Goal: Transaction & Acquisition: Obtain resource

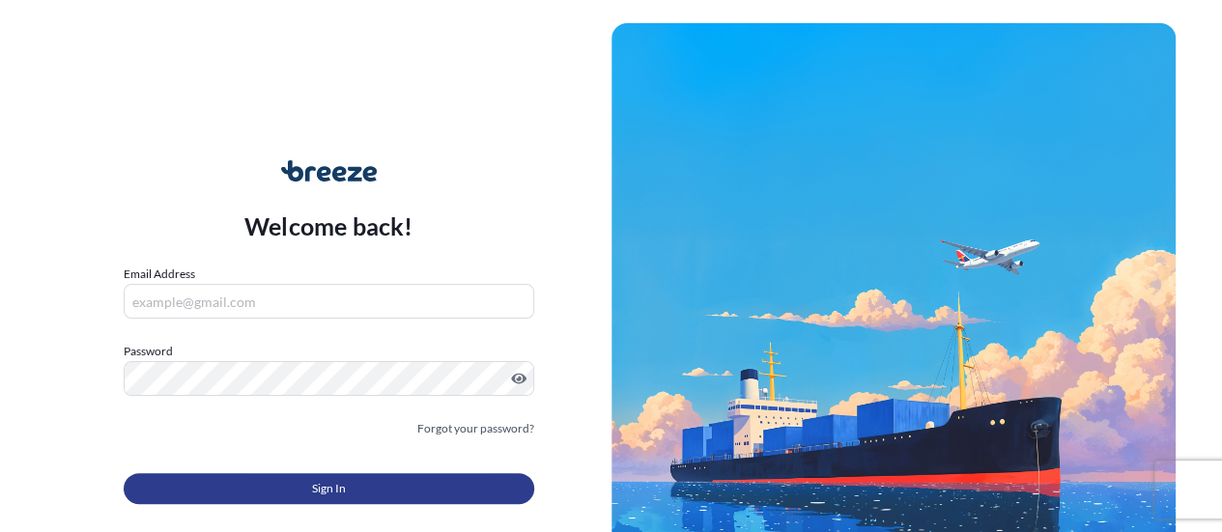
type input "[EMAIL_ADDRESS][DOMAIN_NAME]"
click at [368, 487] on button "Sign In" at bounding box center [329, 488] width 411 height 31
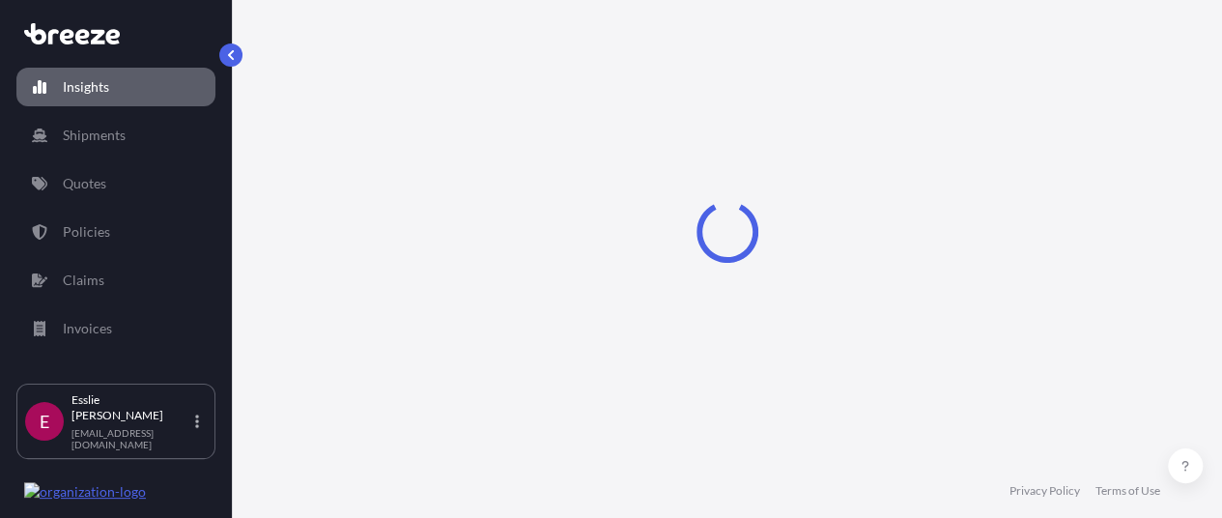
select select "2025"
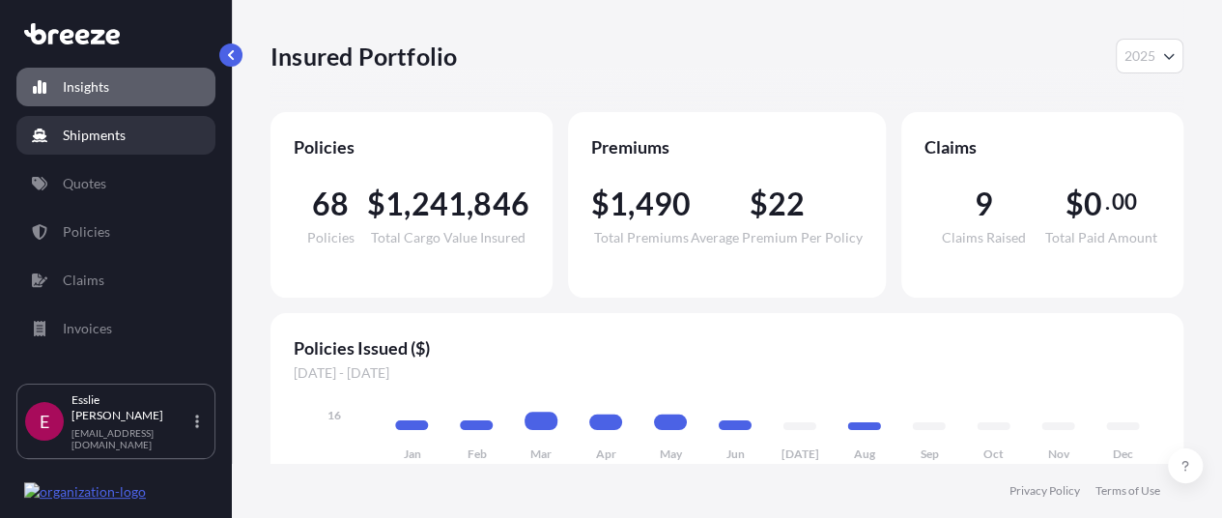
click at [106, 127] on p "Shipments" at bounding box center [94, 135] width 63 height 19
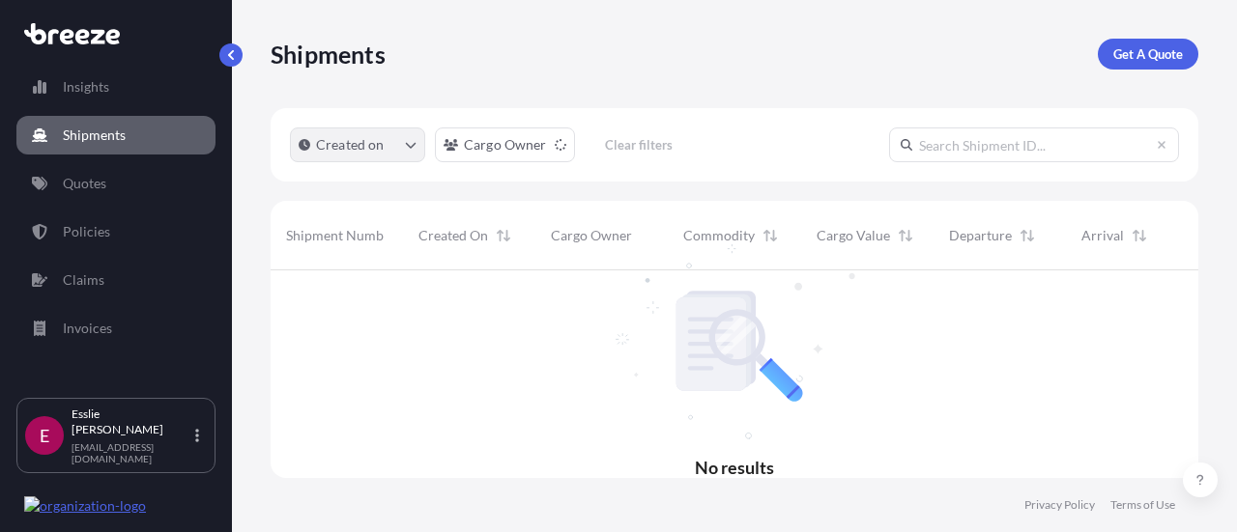
scroll to position [263, 912]
click at [1124, 57] on p "Get A Quote" at bounding box center [1148, 53] width 70 height 19
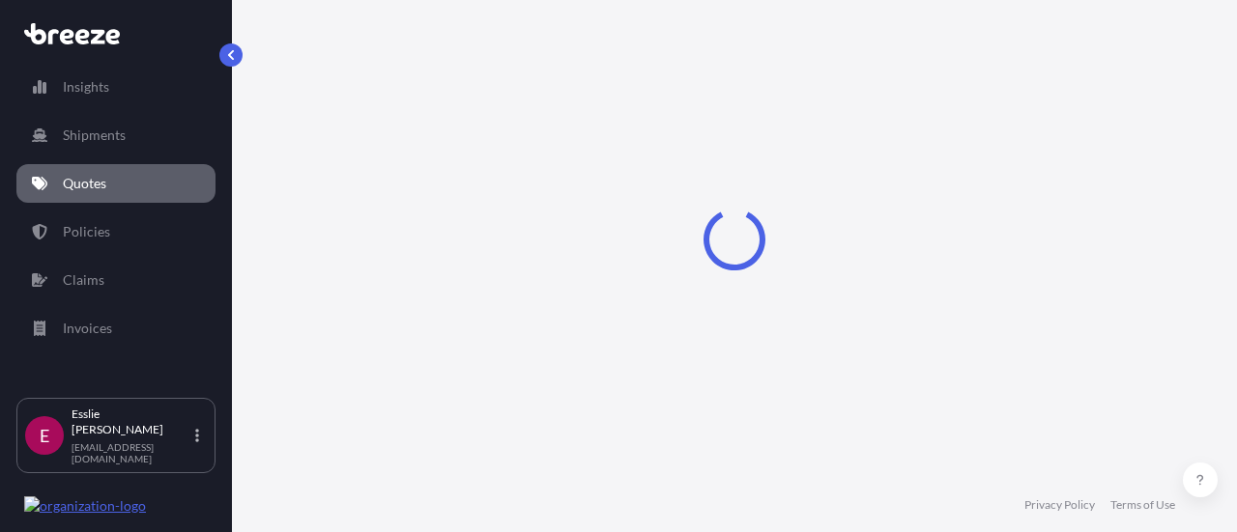
select select "Sea"
select select "1"
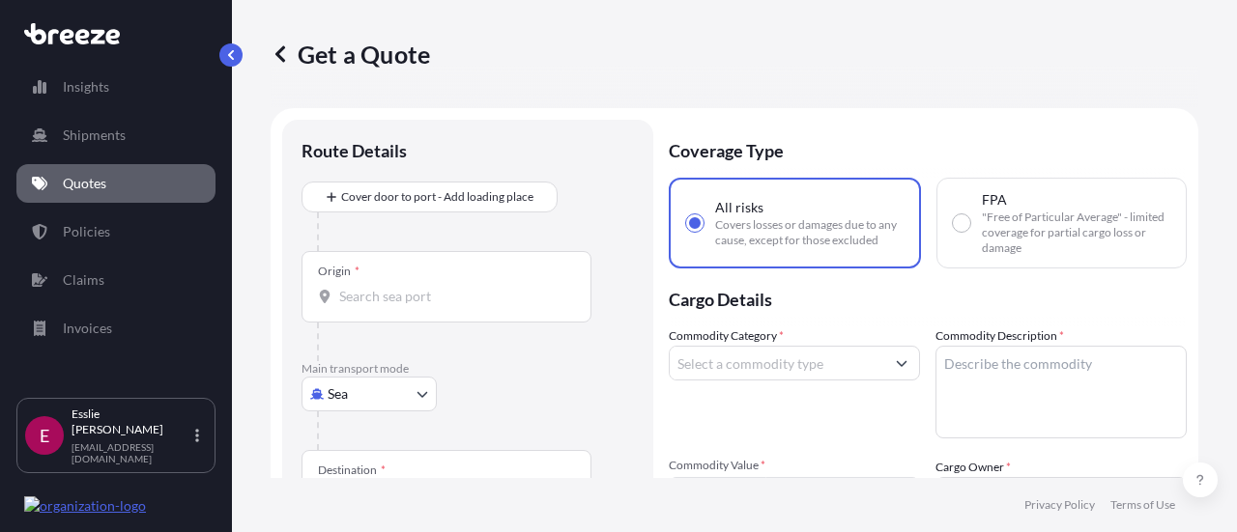
scroll to position [31, 0]
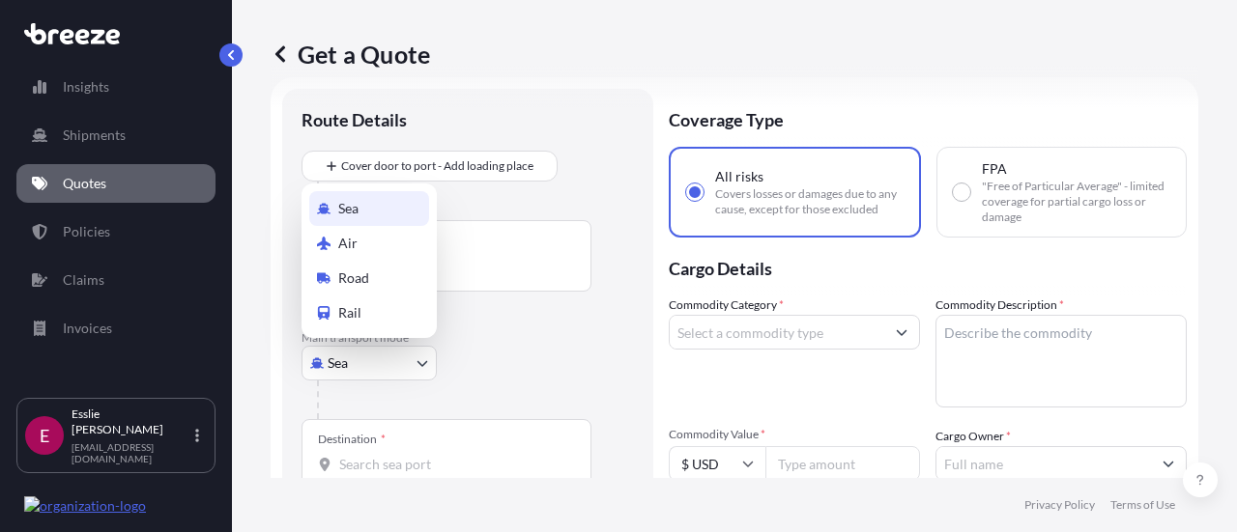
click at [410, 356] on body "Insights Shipments Quotes Policies Claims Invoices E [PERSON_NAME] [EMAIL_ADDRE…" at bounding box center [618, 266] width 1237 height 532
click at [384, 279] on div "Road" at bounding box center [369, 278] width 120 height 35
select select "Road"
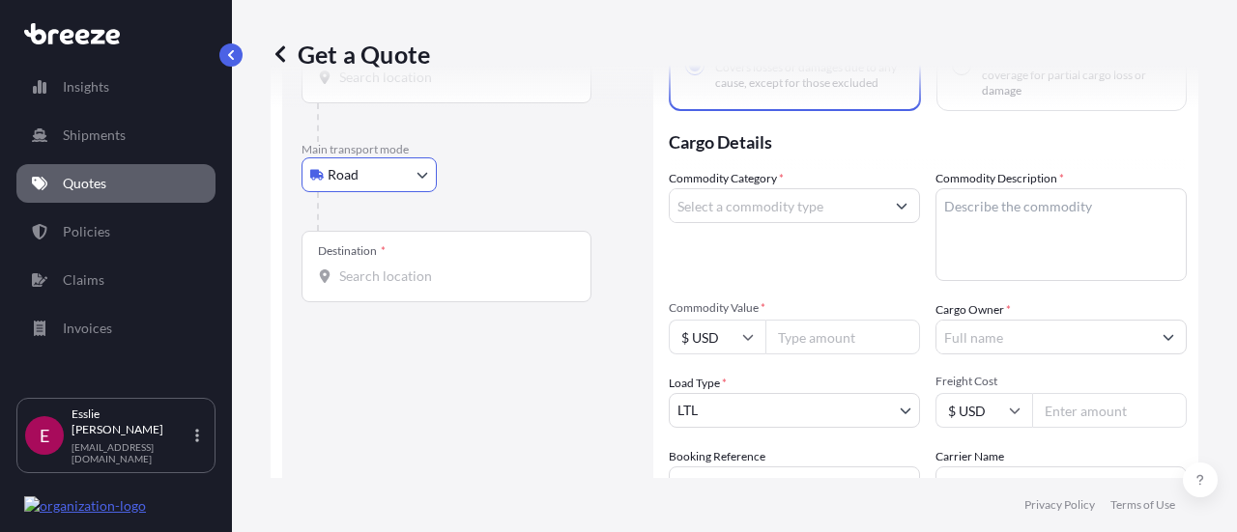
scroll to position [128, 0]
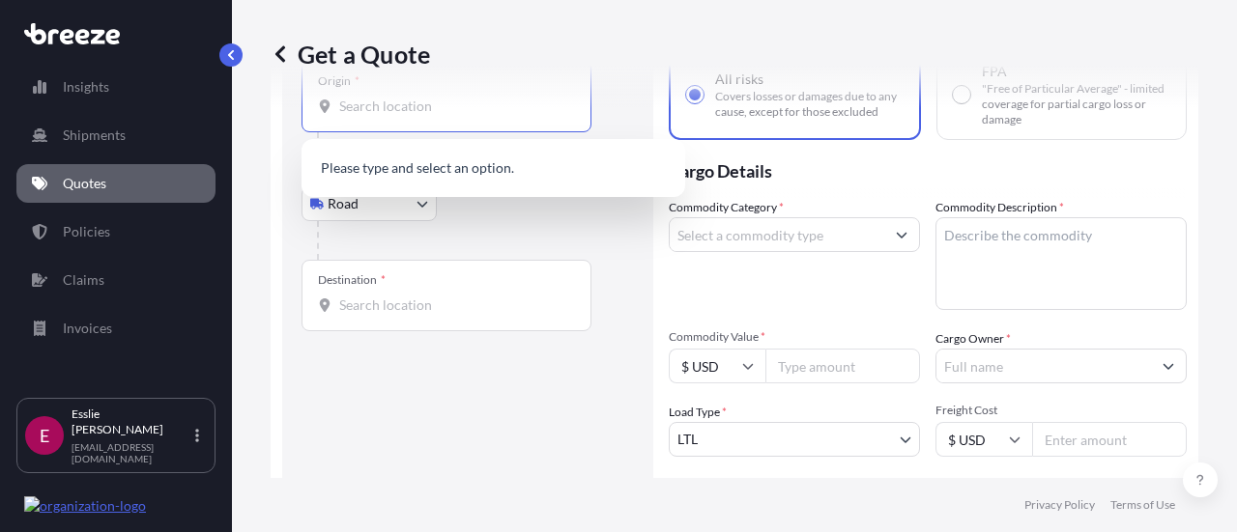
click at [371, 113] on input "Origin *" at bounding box center [453, 106] width 228 height 19
paste input "[GEOGRAPHIC_DATA], IL 60638"
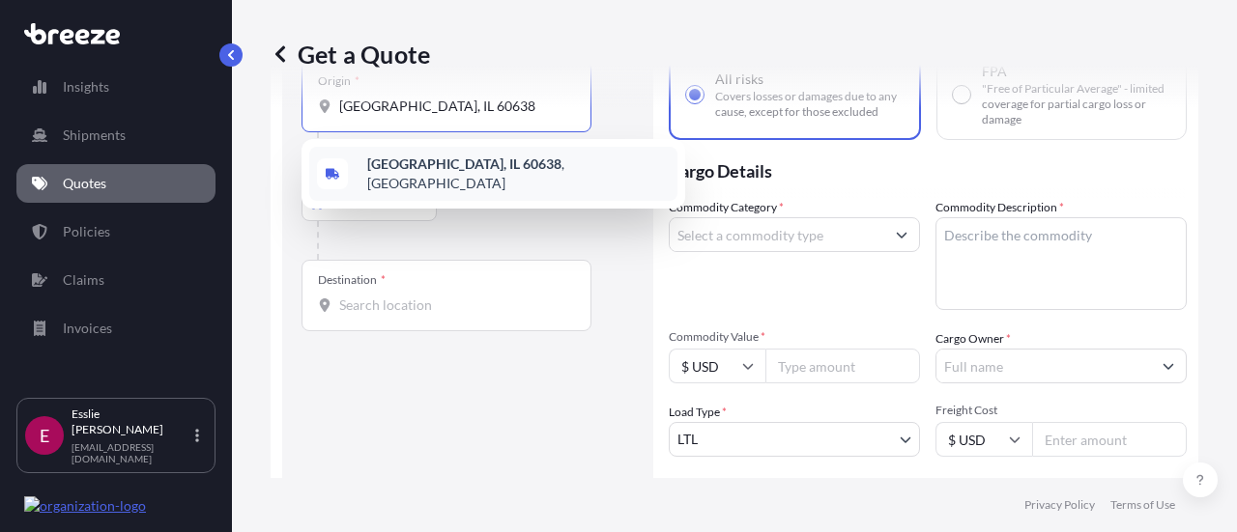
click at [380, 172] on b "[GEOGRAPHIC_DATA], IL 60638" at bounding box center [464, 164] width 194 height 16
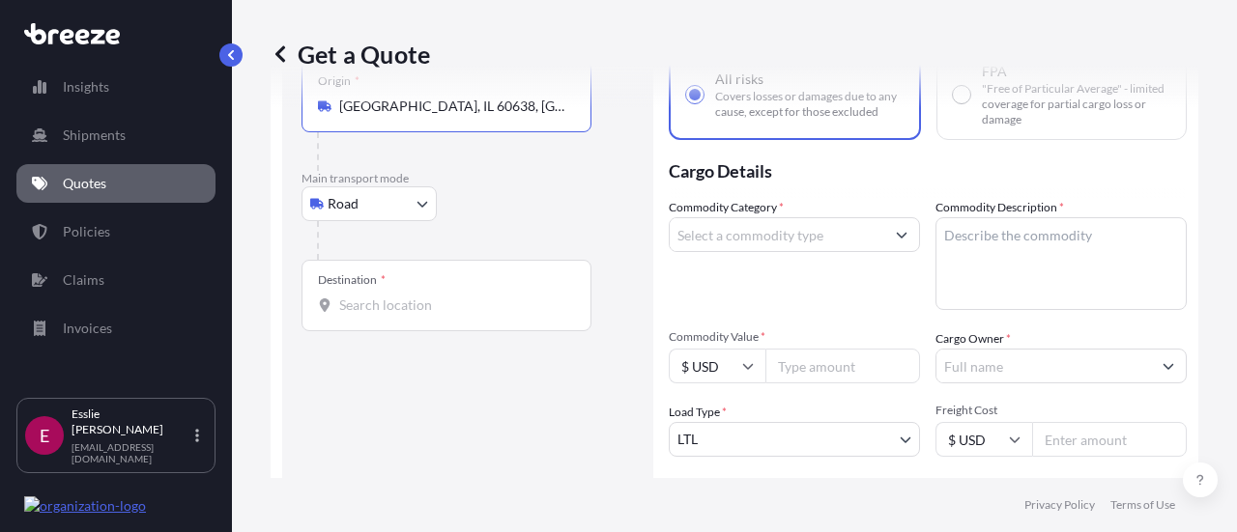
type input "[GEOGRAPHIC_DATA], IL 60638, [GEOGRAPHIC_DATA]"
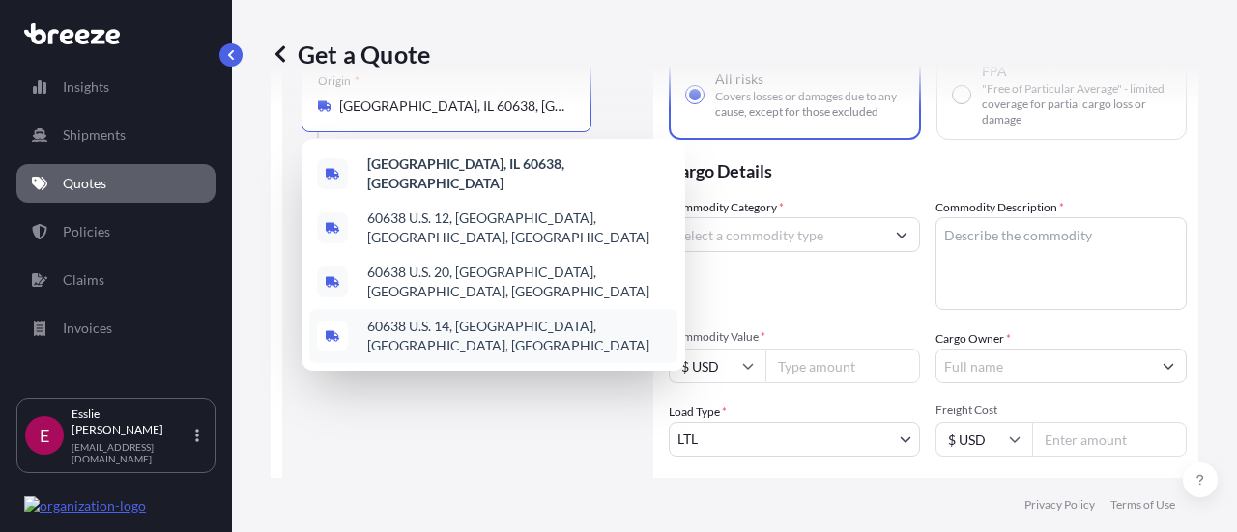
click at [314, 397] on div "Route Details Reset Route Details Place of loading Road Road Rail Origin * [GEO…" at bounding box center [467, 344] width 332 height 667
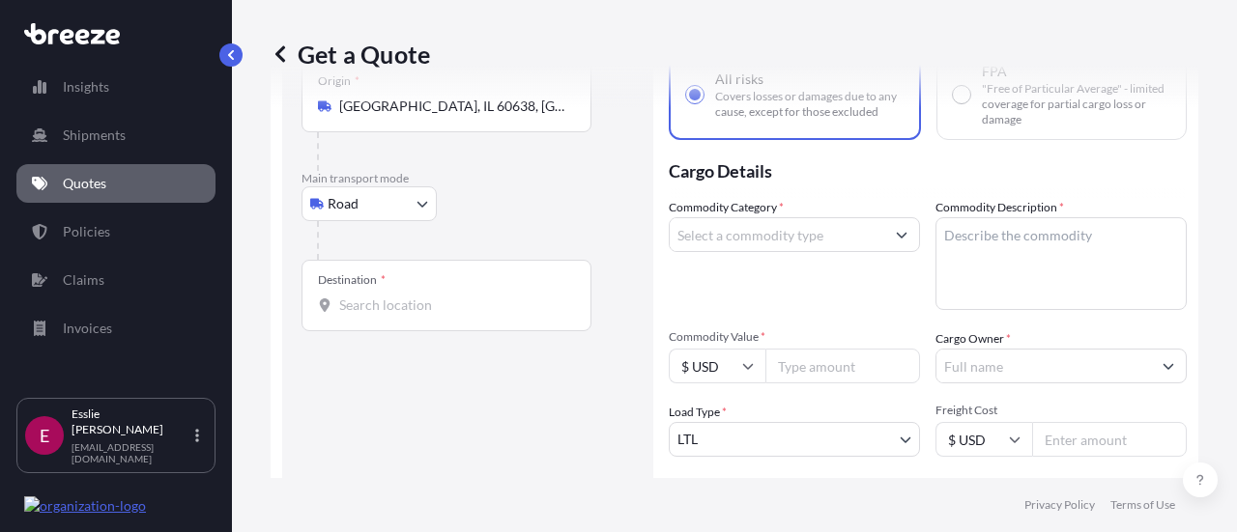
click at [373, 280] on div "Destination *" at bounding box center [352, 279] width 68 height 15
click at [373, 296] on input "Destination *" at bounding box center [453, 305] width 228 height 19
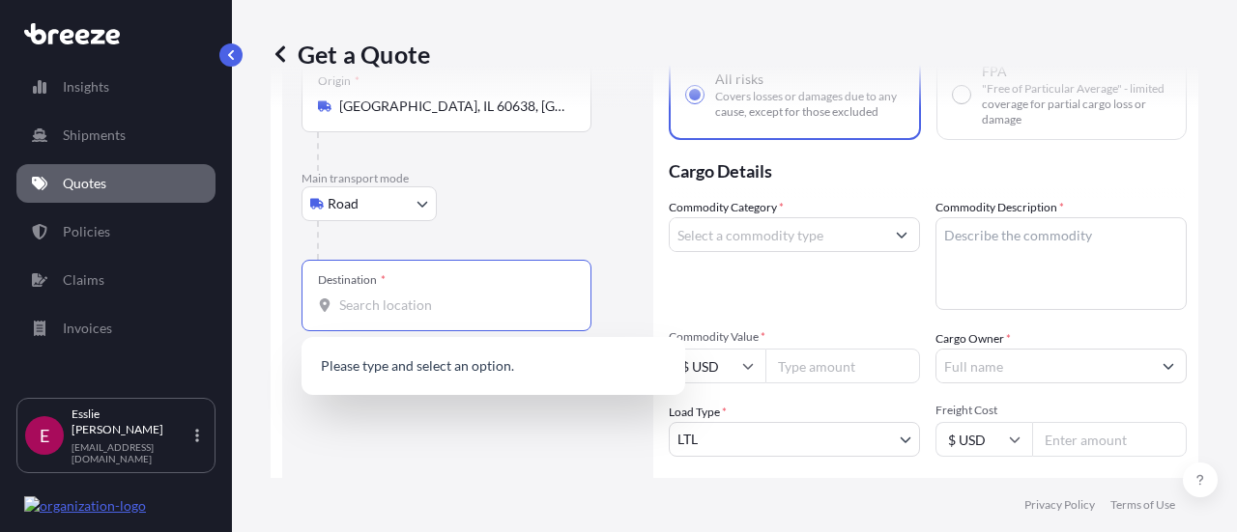
paste input "[GEOGRAPHIC_DATA]"
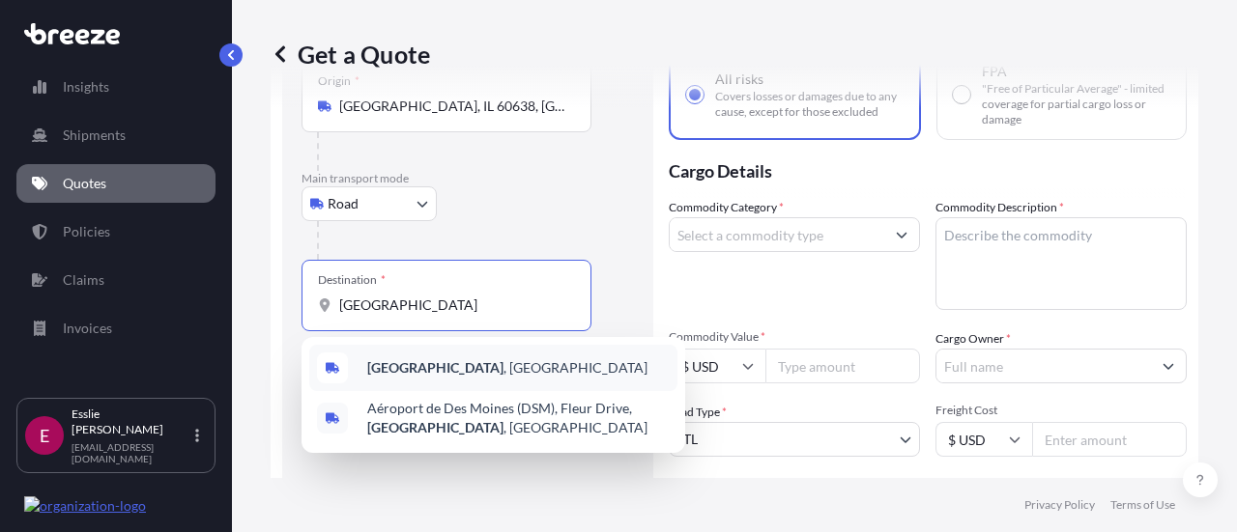
click at [385, 364] on b "[GEOGRAPHIC_DATA]" at bounding box center [435, 367] width 136 height 16
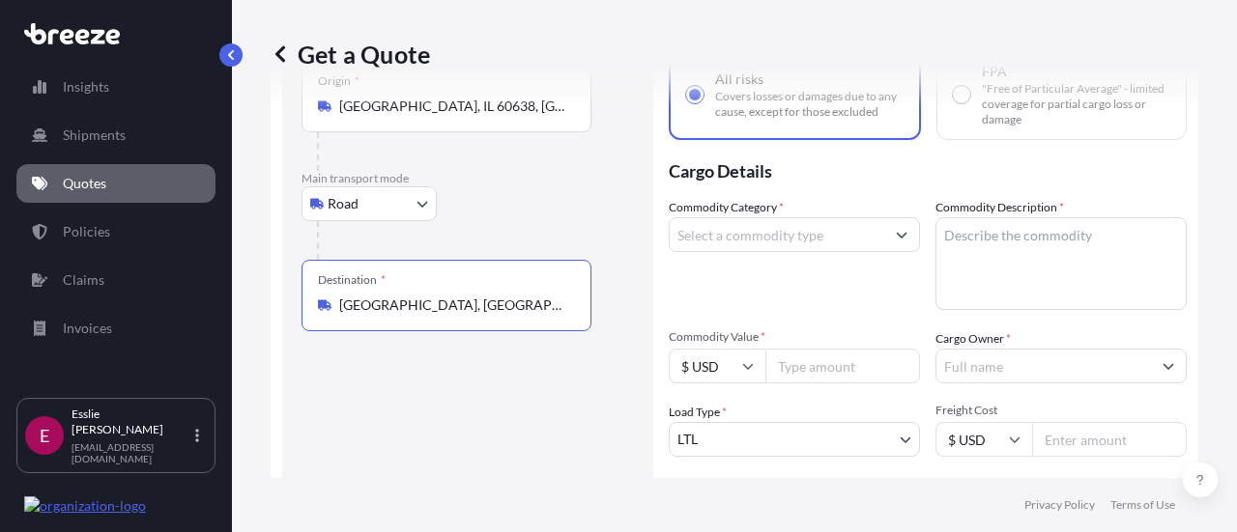
scroll to position [108, 0]
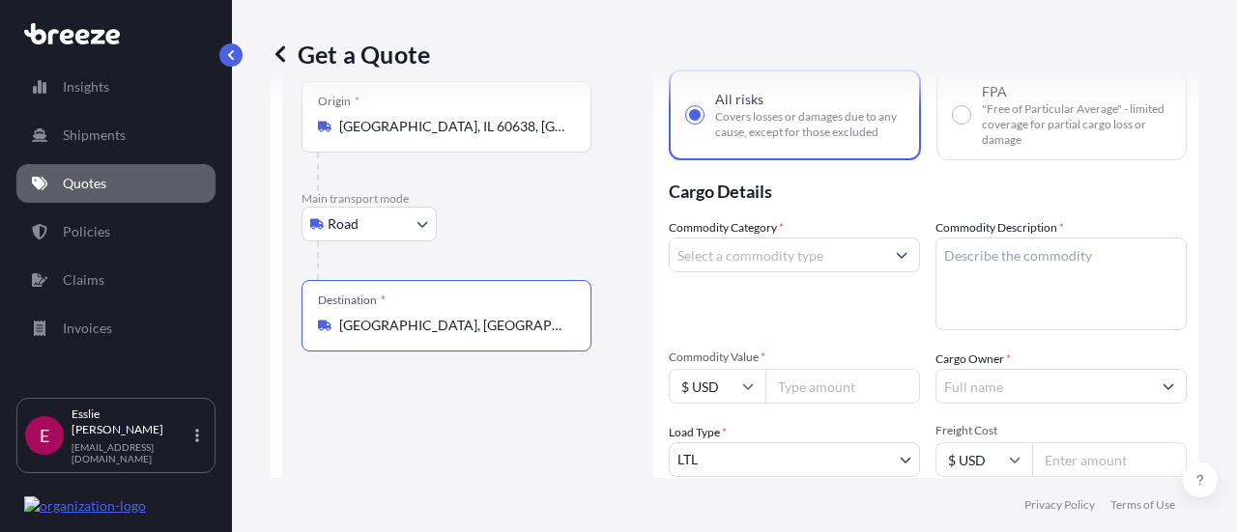
type input "[GEOGRAPHIC_DATA], [GEOGRAPHIC_DATA]"
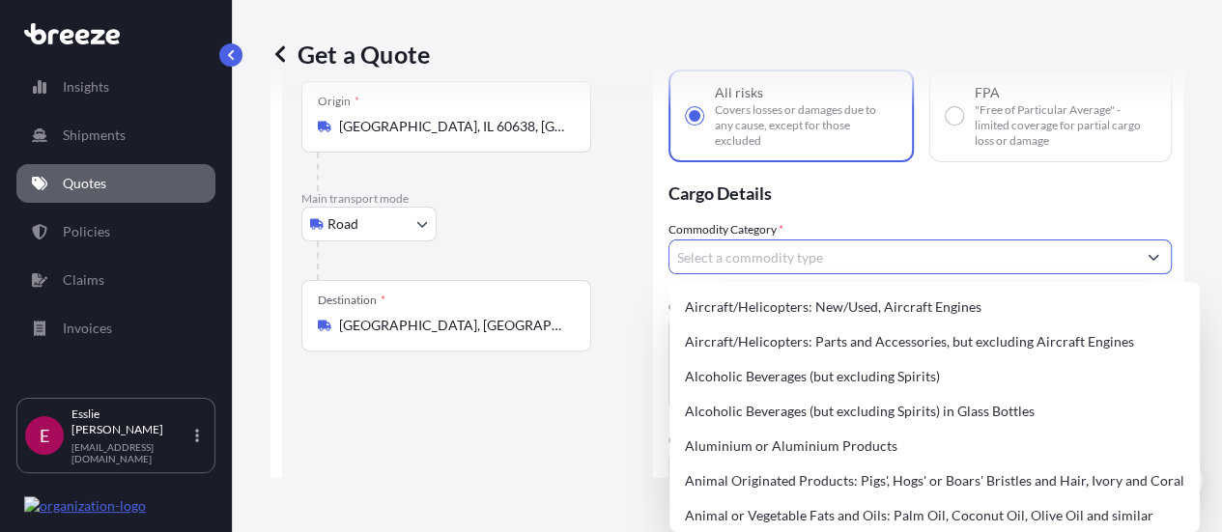
click at [763, 269] on input "Commodity Category *" at bounding box center [903, 257] width 467 height 35
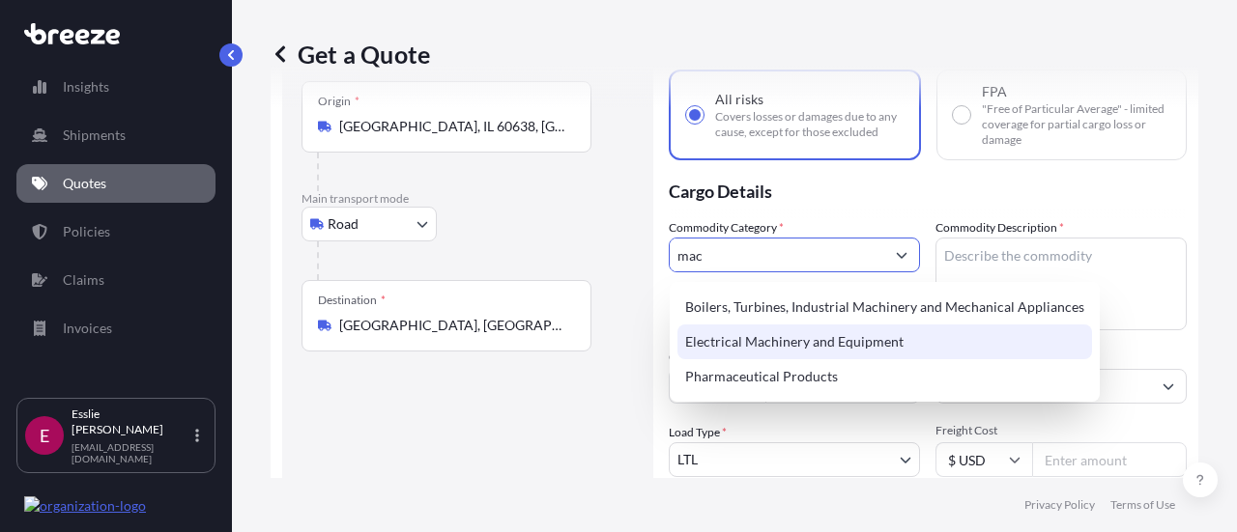
click at [743, 332] on div "Electrical Machinery and Equipment" at bounding box center [884, 342] width 414 height 35
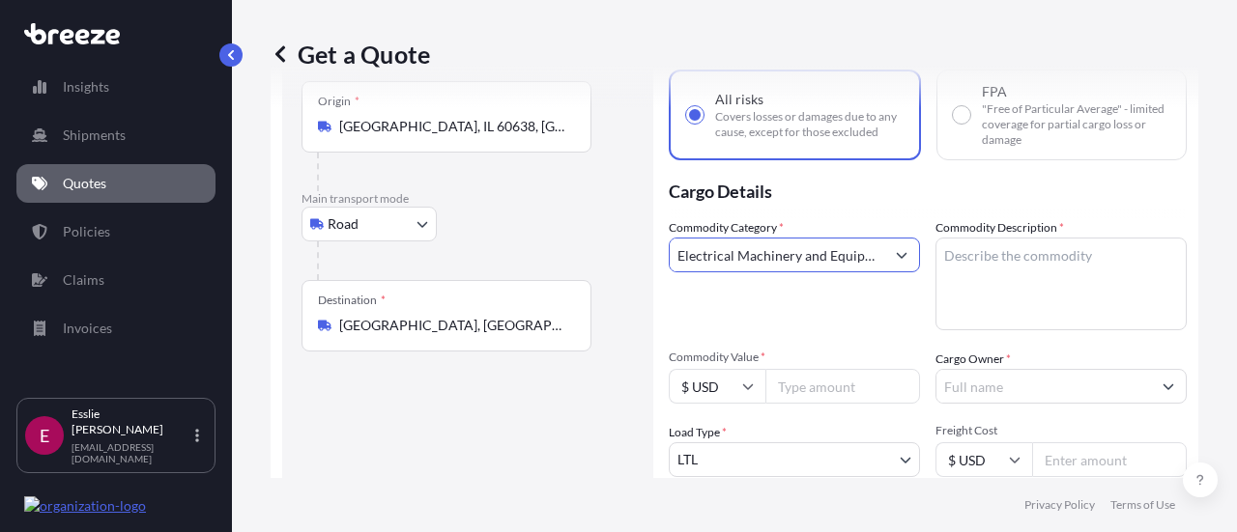
type input "Electrical Machinery and Equipment"
click at [1041, 261] on textarea "Commodity Description *" at bounding box center [1060, 284] width 251 height 93
click at [1084, 291] on textarea "Commodity Description *" at bounding box center [1060, 284] width 251 height 93
type textarea "tank"
click at [825, 385] on input "Commodity Value *" at bounding box center [842, 386] width 155 height 35
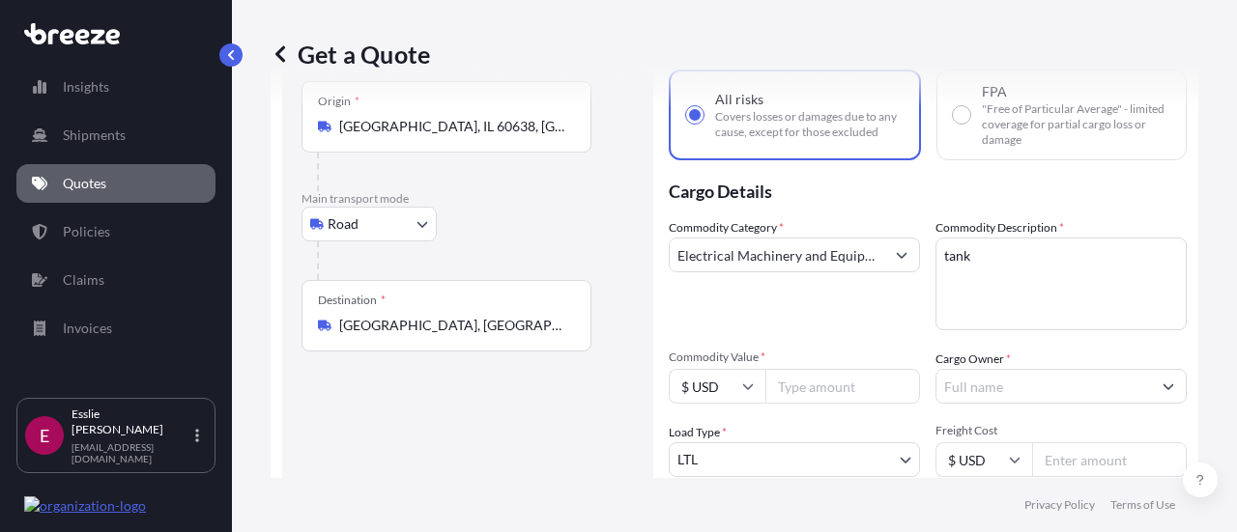
paste input "217493.00"
type input "217493"
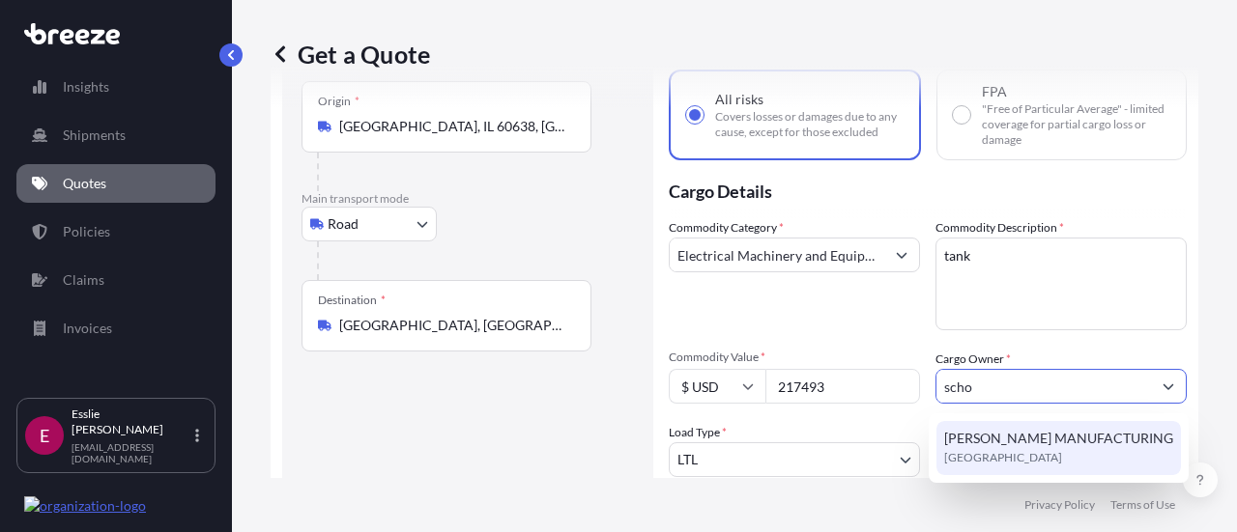
click at [1000, 459] on span "[GEOGRAPHIC_DATA]" at bounding box center [1003, 457] width 118 height 19
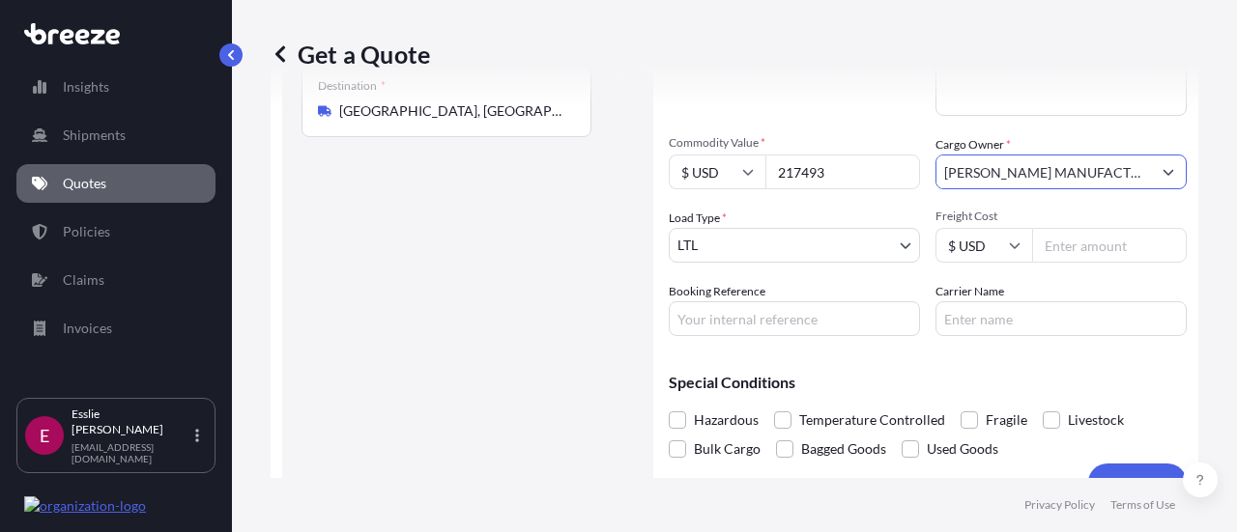
scroll to position [321, 0]
type input "[PERSON_NAME] MANUFACTURING"
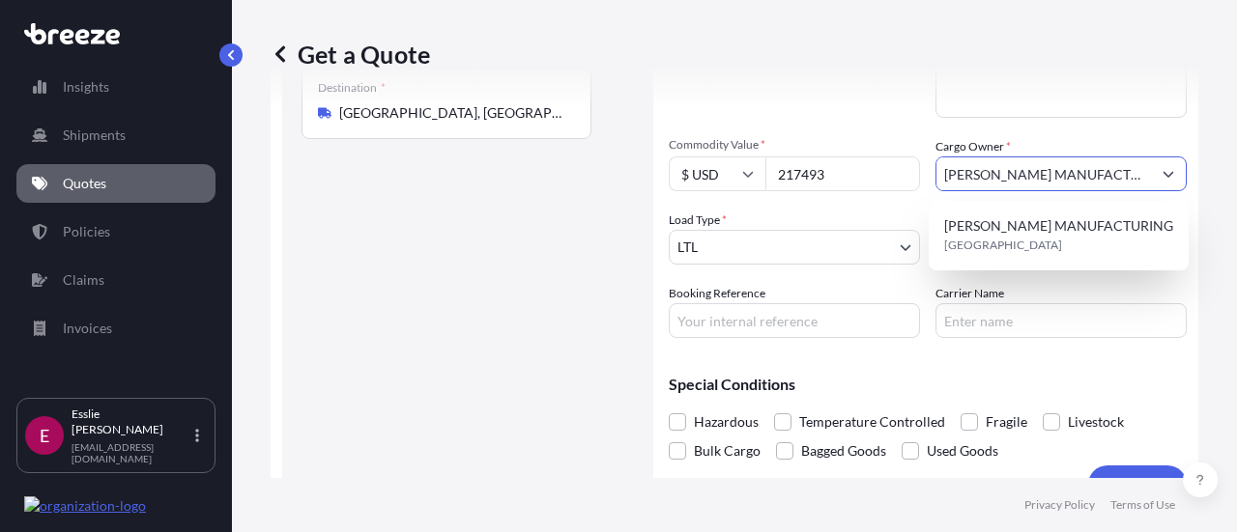
click at [1190, 326] on div "Get a Quote Route Details Reset Route Details Place of loading Road Road Rail O…" at bounding box center [734, 239] width 1005 height 478
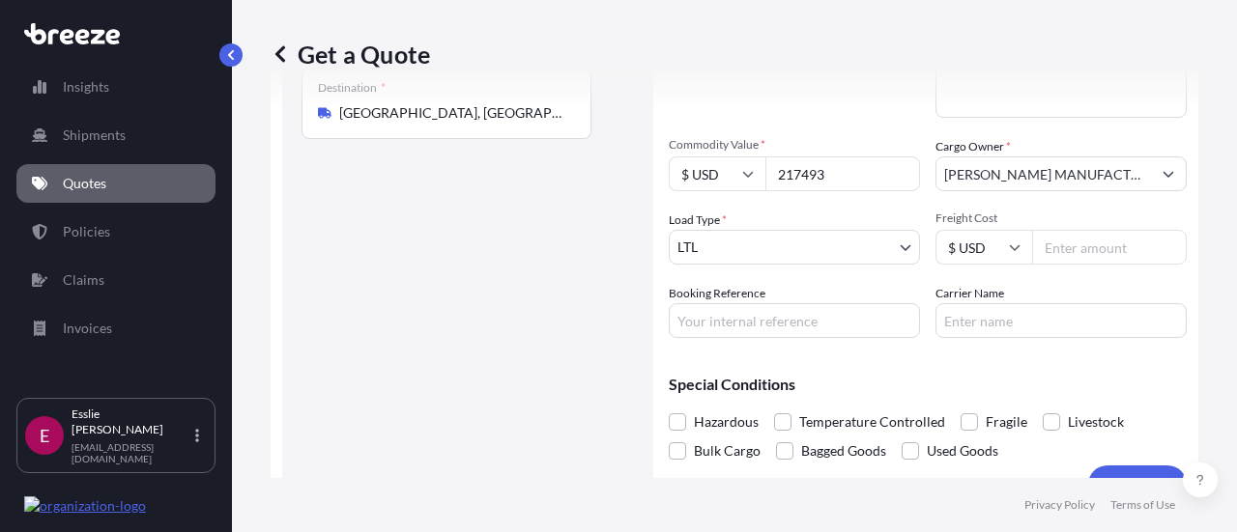
click at [1066, 258] on input "Freight Cost" at bounding box center [1109, 247] width 155 height 35
paste input "1750.00"
click at [1201, 315] on div "Get a Quote Route Details Reset Route Details Place of loading Road Road Rail O…" at bounding box center [734, 239] width 1005 height 478
click at [1106, 255] on input "1750.00" at bounding box center [1109, 247] width 155 height 35
type input "1750"
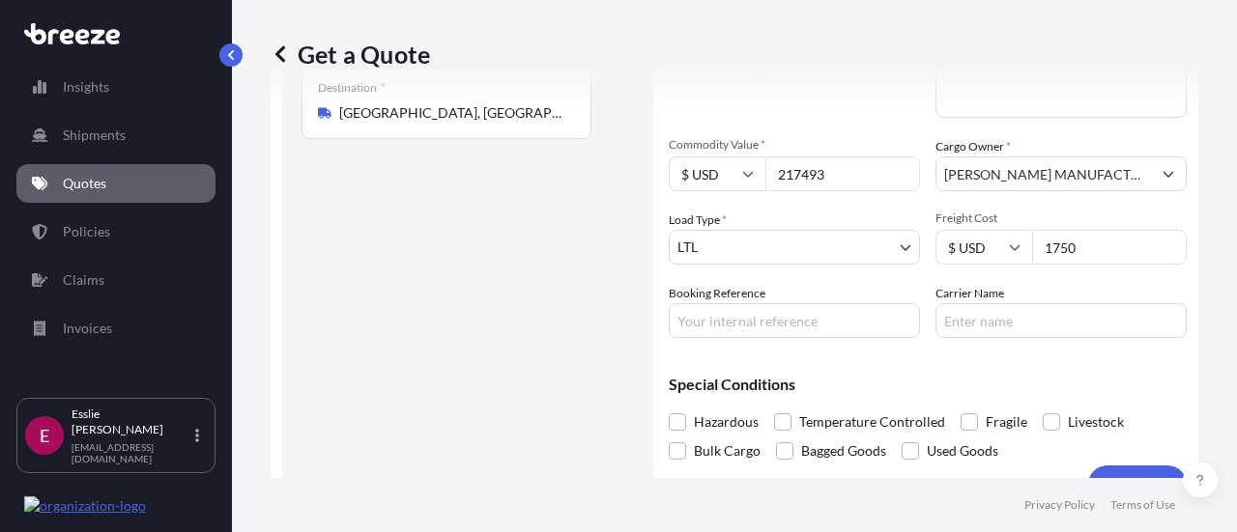
click at [1195, 299] on div "Get a Quote Route Details Reset Route Details Place of loading Road Road Rail O…" at bounding box center [734, 239] width 1005 height 478
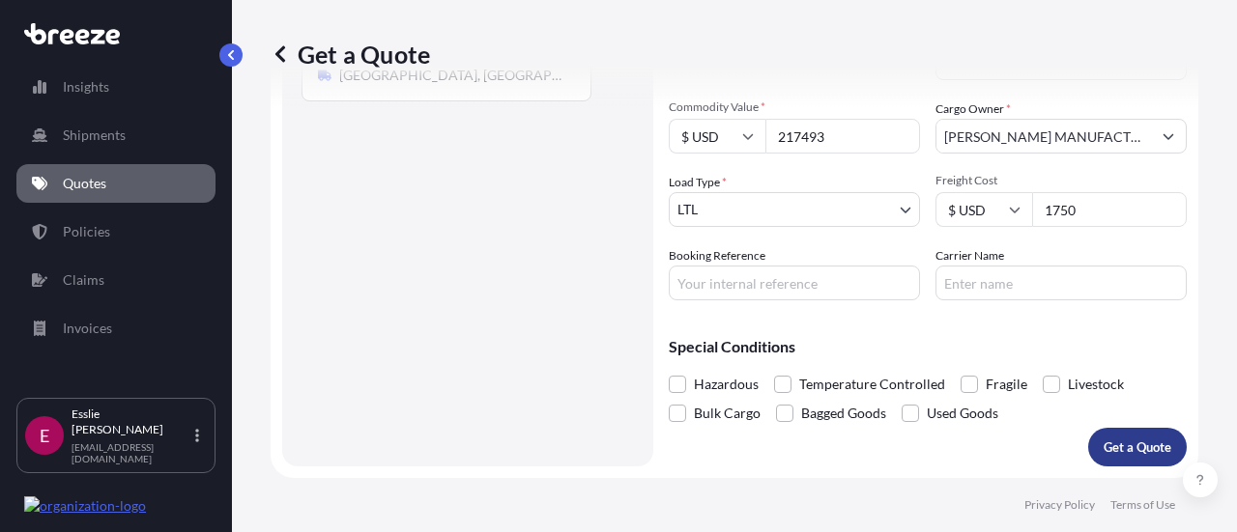
click at [1123, 442] on p "Get a Quote" at bounding box center [1137, 447] width 68 height 19
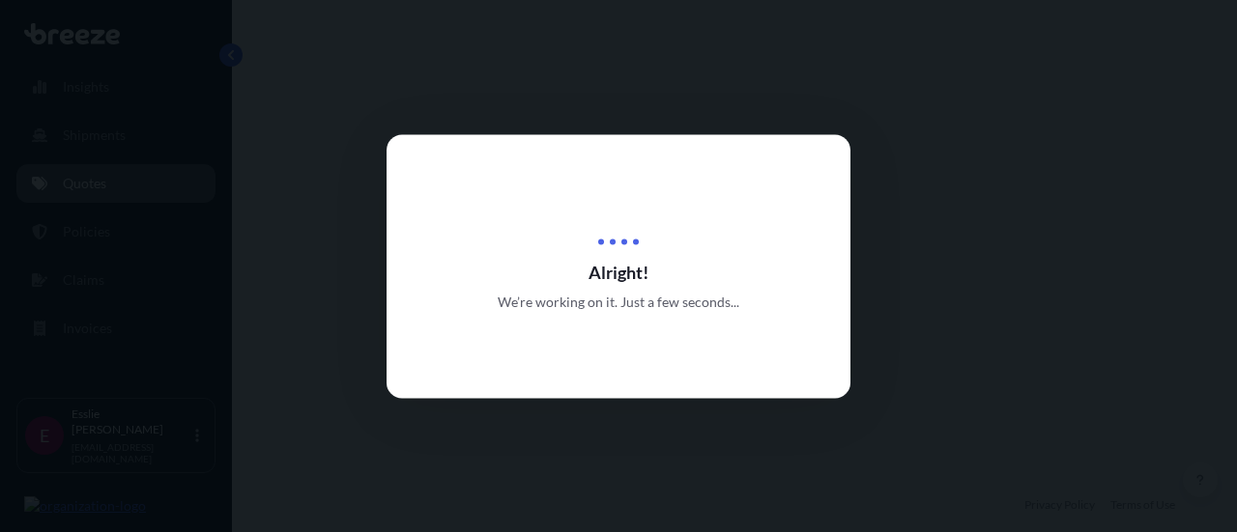
select select "Road"
select select "1"
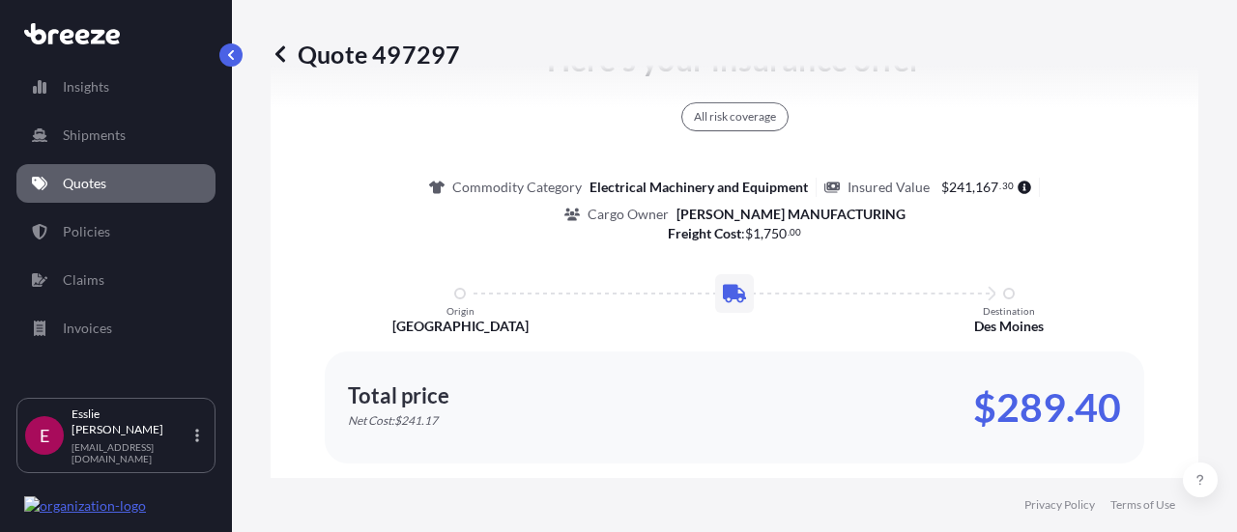
scroll to position [1340, 0]
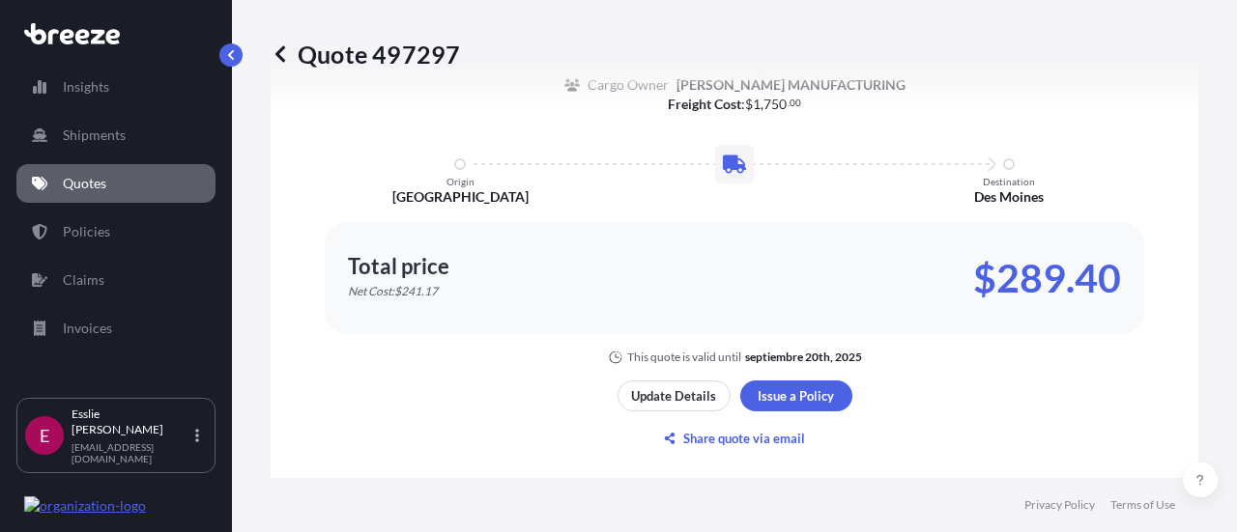
click at [1067, 283] on p "$289.40" at bounding box center [1047, 278] width 148 height 31
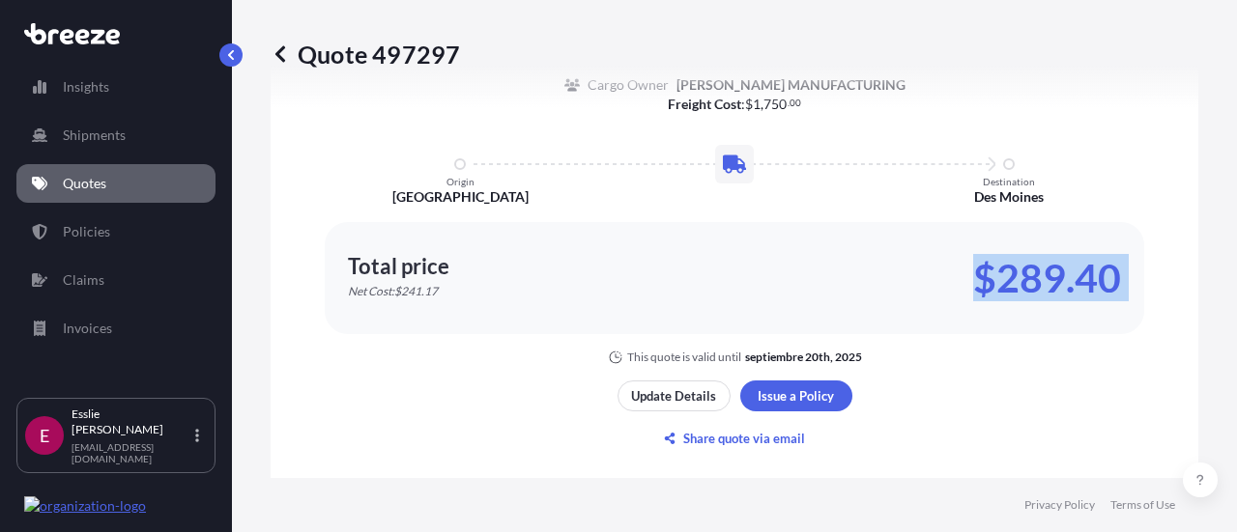
click at [1067, 283] on p "$289.40" at bounding box center [1047, 278] width 148 height 31
copy div "$289.40"
